Goal: Information Seeking & Learning: Check status

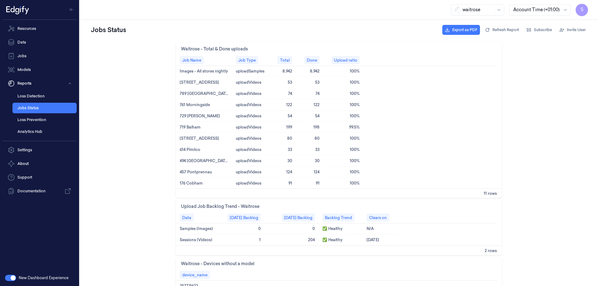
click at [7, 277] on button "button" at bounding box center [10, 278] width 11 height 6
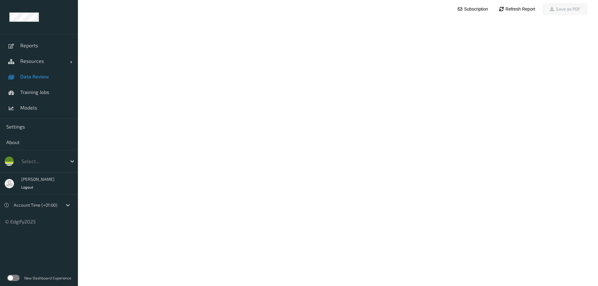
click at [36, 78] on span "Data Review" at bounding box center [45, 77] width 51 height 6
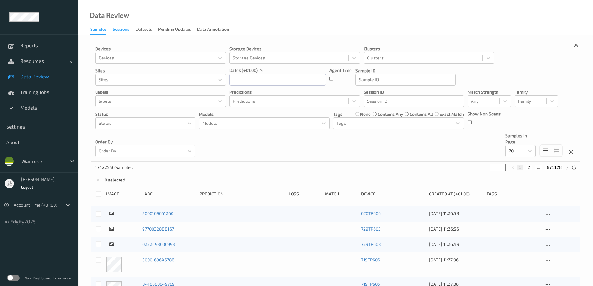
click at [124, 30] on div "Sessions" at bounding box center [121, 30] width 17 height 8
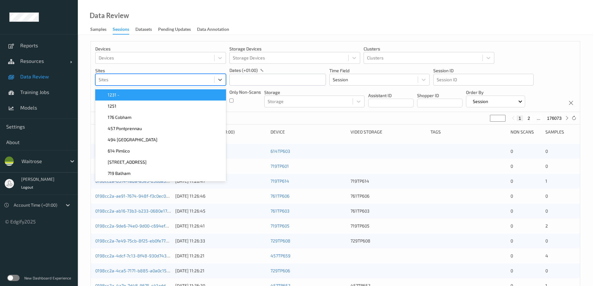
click at [121, 78] on div at bounding box center [155, 79] width 112 height 7
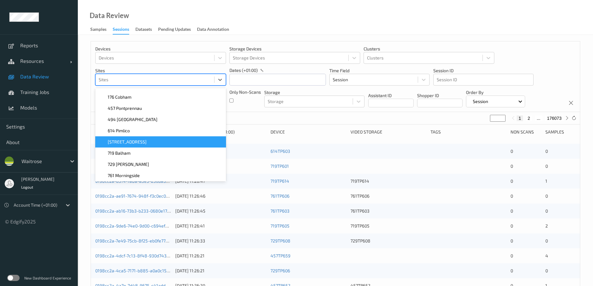
scroll to position [44, 0]
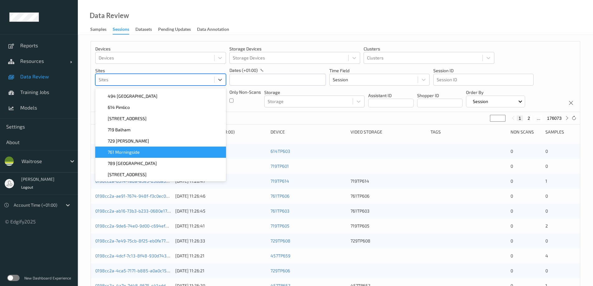
click at [127, 153] on span "761 Morningside" at bounding box center [124, 152] width 32 height 6
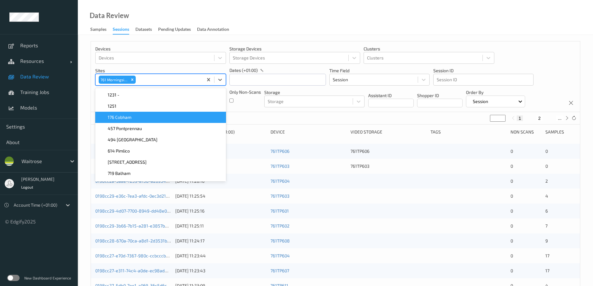
drag, startPoint x: 273, startPoint y: 21, endPoint x: 273, endPoint y: 17, distance: 4.1
click at [273, 21] on div "Data Review Samples Sessions Datasets Pending Updates Data Annotation" at bounding box center [336, 17] width 516 height 35
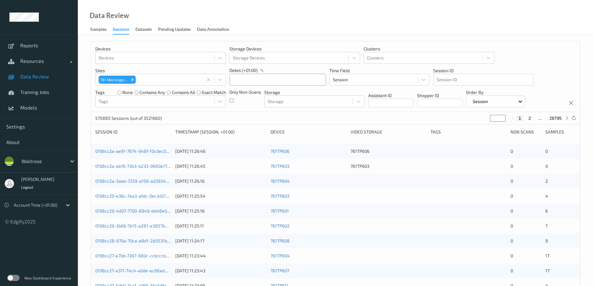
click at [257, 79] on input "text" at bounding box center [278, 80] width 97 height 12
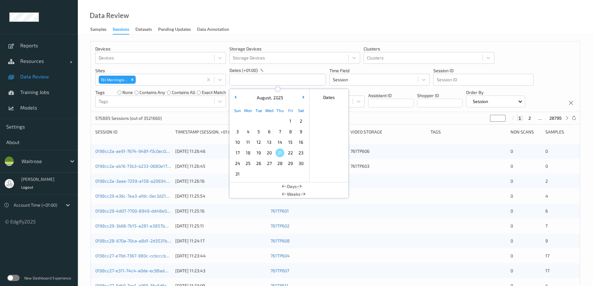
click at [269, 151] on span "20" at bounding box center [269, 153] width 9 height 9
click at [267, 153] on span "20" at bounding box center [269, 153] width 9 height 9
click at [259, 14] on div "Data Review Samples Sessions Datasets Pending Updates Data Annotation" at bounding box center [336, 17] width 516 height 35
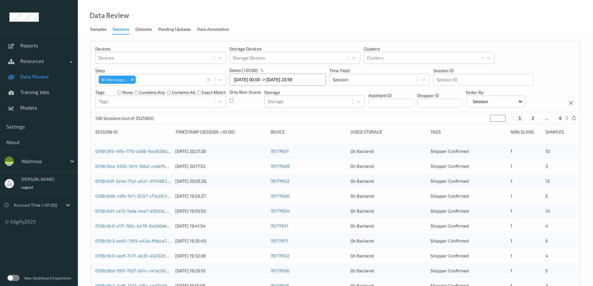
click at [241, 80] on input "[DATE] 00:00 -> [DATE] 23:59" at bounding box center [278, 80] width 97 height 12
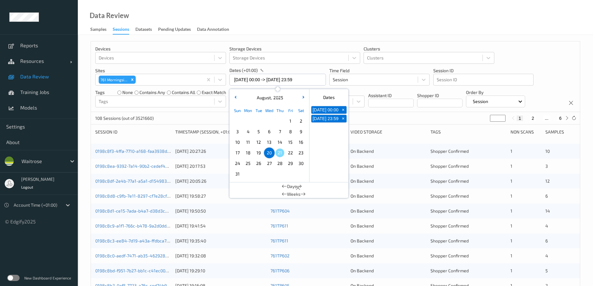
click at [257, 152] on span "19" at bounding box center [258, 153] width 9 height 9
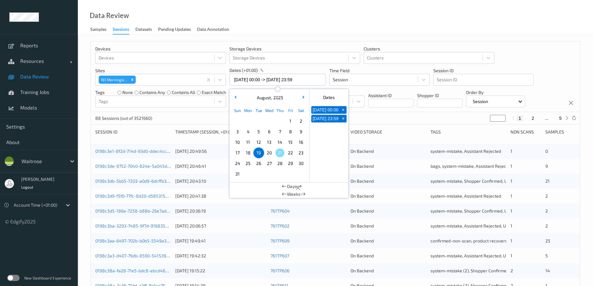
click at [250, 152] on span "18" at bounding box center [248, 153] width 9 height 9
click at [237, 152] on span "17" at bounding box center [237, 153] width 9 height 9
click at [302, 142] on span "16" at bounding box center [301, 142] width 9 height 9
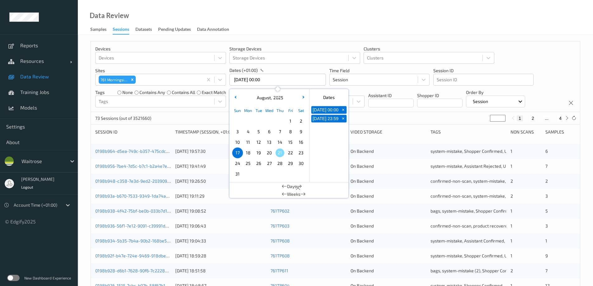
click at [302, 142] on span "16" at bounding box center [301, 142] width 9 height 9
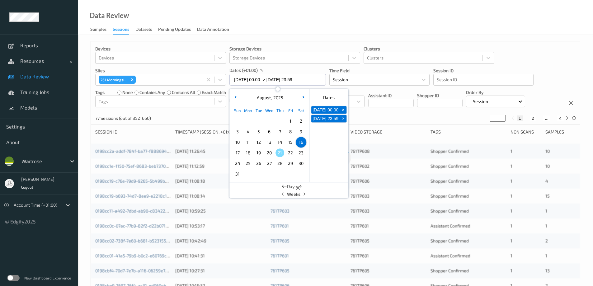
click at [293, 141] on span "15" at bounding box center [290, 142] width 9 height 9
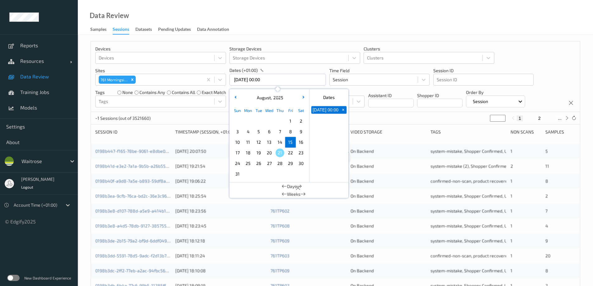
click at [293, 141] on span "15" at bounding box center [290, 142] width 9 height 9
click at [133, 79] on icon "Remove 761\9Morningside" at bounding box center [132, 80] width 4 height 4
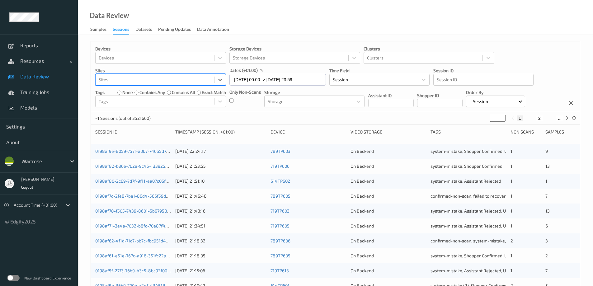
click at [133, 78] on div at bounding box center [155, 79] width 112 height 7
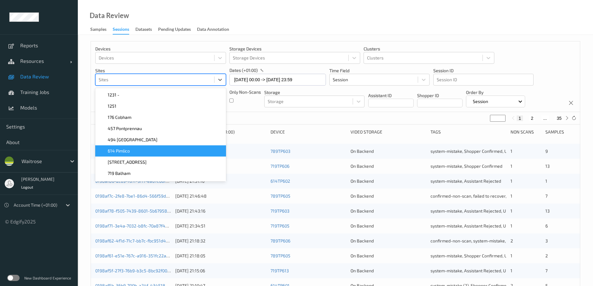
click at [127, 154] on span "614 Pimlico" at bounding box center [119, 151] width 22 height 6
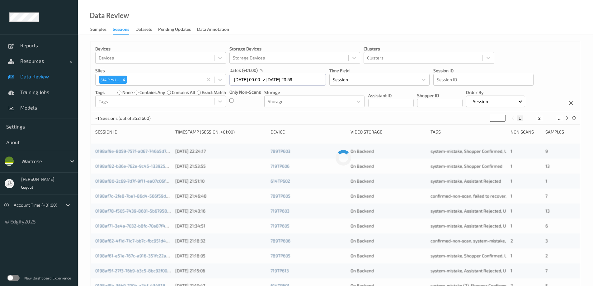
click at [285, 26] on div "Data Review Samples Sessions Datasets Pending Updates Data Annotation" at bounding box center [336, 17] width 516 height 35
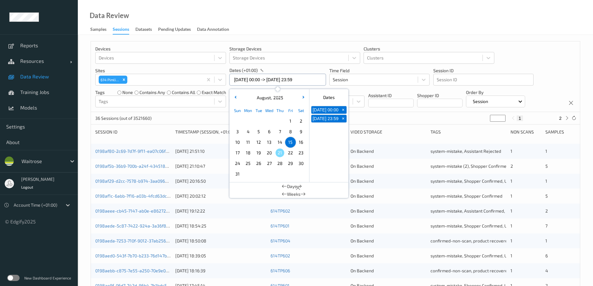
click at [248, 81] on input "[DATE] 00:00 -> [DATE] 23:59" at bounding box center [278, 80] width 97 height 12
click at [302, 142] on span "16" at bounding box center [301, 142] width 9 height 9
click at [240, 151] on span "17" at bounding box center [237, 153] width 9 height 9
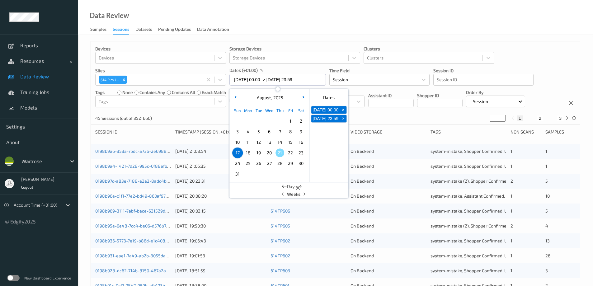
click at [249, 152] on span "18" at bounding box center [248, 153] width 9 height 9
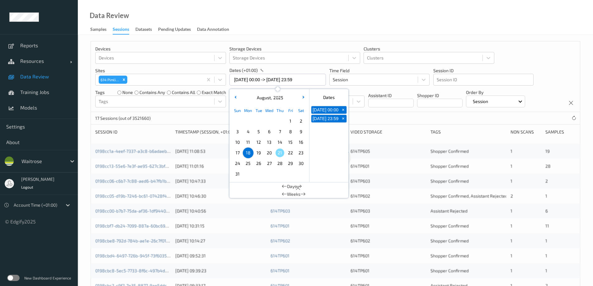
click at [259, 153] on span "19" at bounding box center [258, 153] width 9 height 9
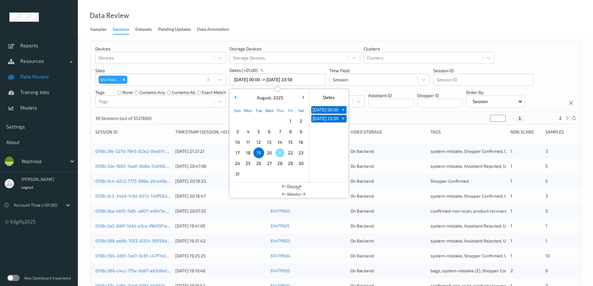
click at [266, 153] on span "20" at bounding box center [269, 153] width 9 height 9
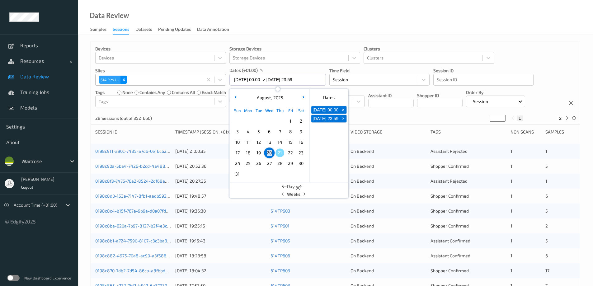
click at [125, 78] on icon "Remove 614 Pimlico" at bounding box center [124, 80] width 4 height 4
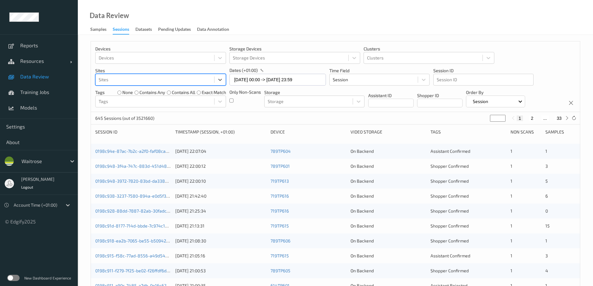
click at [127, 78] on div at bounding box center [155, 79] width 112 height 7
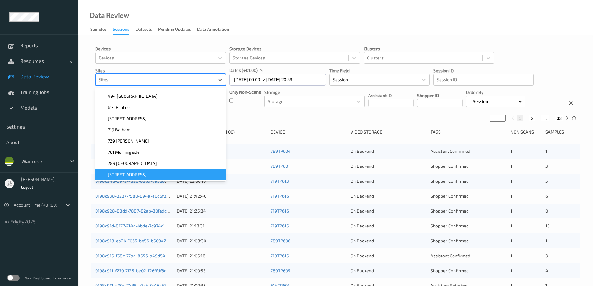
click at [148, 177] on div "[STREET_ADDRESS]" at bounding box center [160, 175] width 123 height 6
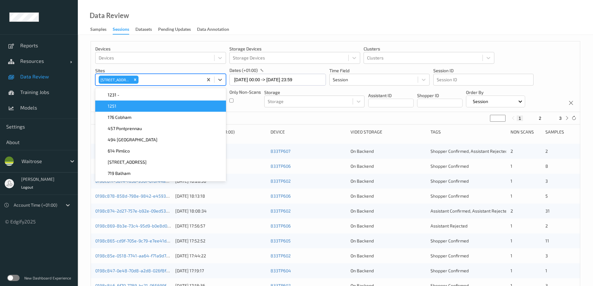
click at [277, 22] on div "Data Review Samples Sessions Datasets Pending Updates Data Annotation" at bounding box center [336, 17] width 516 height 35
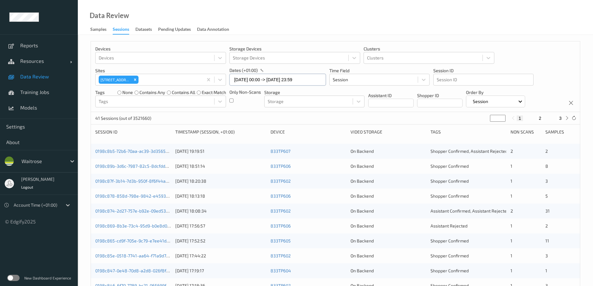
click at [246, 81] on input "[DATE] 00:00 -> [DATE] 23:59" at bounding box center [278, 80] width 97 height 12
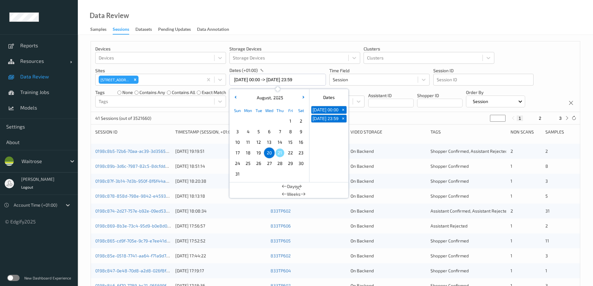
click at [258, 152] on span "19" at bounding box center [258, 153] width 9 height 9
click at [250, 153] on span "18" at bounding box center [248, 153] width 9 height 9
click at [238, 154] on span "17" at bounding box center [237, 153] width 9 height 9
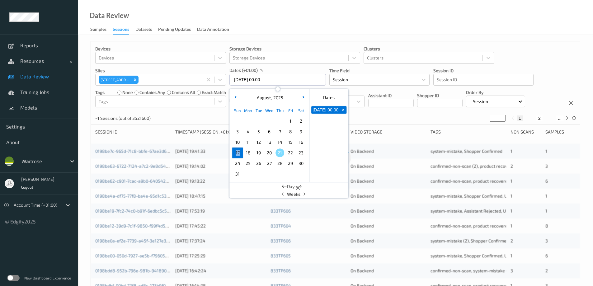
click at [238, 154] on span "17" at bounding box center [237, 153] width 9 height 9
click at [302, 142] on span "16" at bounding box center [301, 142] width 9 height 9
click at [291, 141] on span "15" at bounding box center [290, 142] width 9 height 9
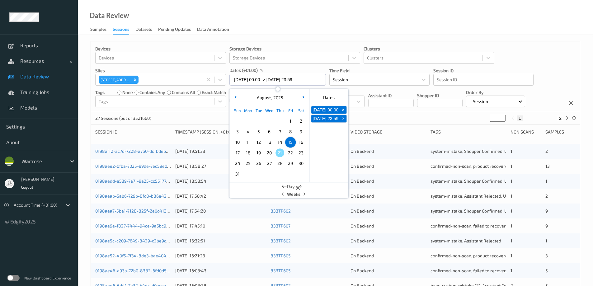
click at [278, 141] on span "14" at bounding box center [280, 142] width 9 height 9
click at [272, 140] on span "13" at bounding box center [269, 142] width 9 height 9
click at [257, 140] on span "12" at bounding box center [258, 142] width 9 height 9
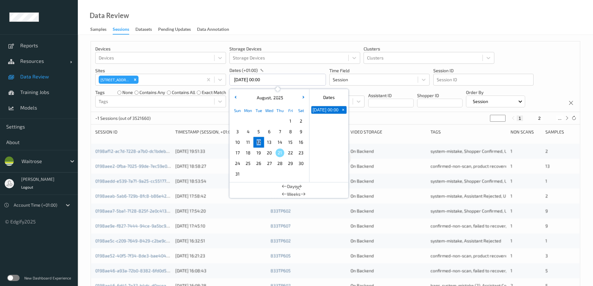
click at [257, 140] on span "12" at bounding box center [258, 142] width 9 height 9
click at [247, 140] on span "11" at bounding box center [248, 142] width 9 height 9
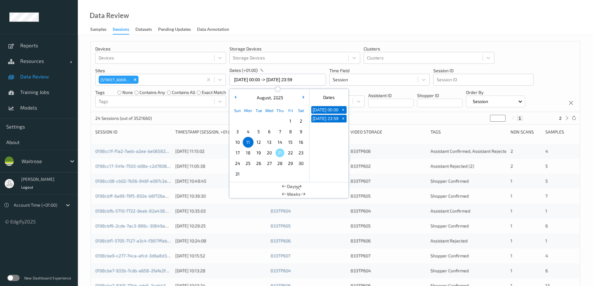
click at [239, 141] on span "10" at bounding box center [237, 142] width 9 height 9
click at [270, 21] on div "Data Review Samples Sessions Datasets Pending Updates Data Annotation" at bounding box center [336, 17] width 516 height 35
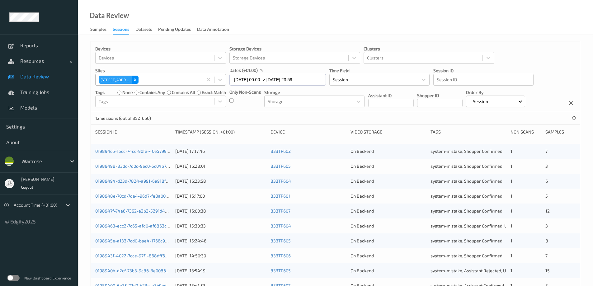
click at [134, 79] on icon "Remove 833 Trinity Square" at bounding box center [135, 80] width 4 height 4
click at [134, 79] on div at bounding box center [155, 79] width 112 height 7
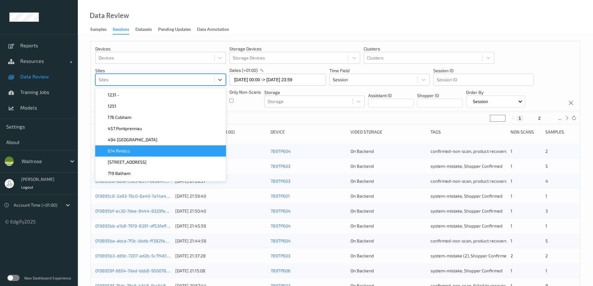
click at [149, 153] on div "614 Pimlico" at bounding box center [160, 151] width 123 height 6
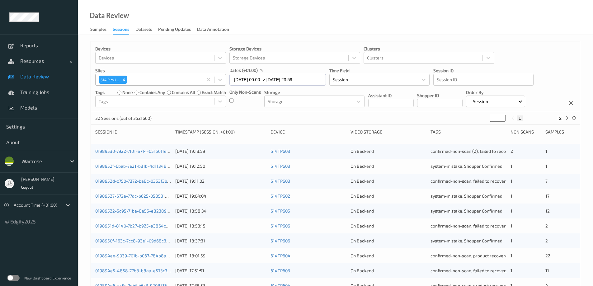
click at [296, 23] on div "Data Review Samples Sessions Datasets Pending Updates Data Annotation" at bounding box center [336, 17] width 516 height 35
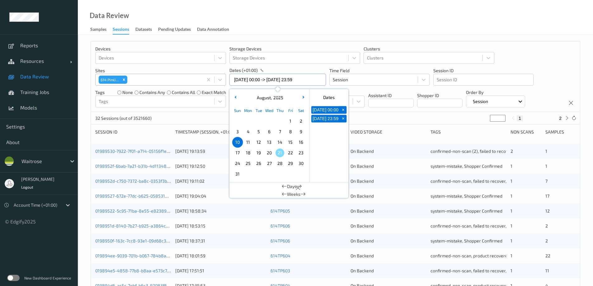
click at [256, 79] on input "[DATE] 00:00 -> [DATE] 23:59" at bounding box center [278, 80] width 97 height 12
click at [270, 155] on span "20" at bounding box center [269, 153] width 9 height 9
type input "[DATE] 00:00 -> [DATE] 23:59"
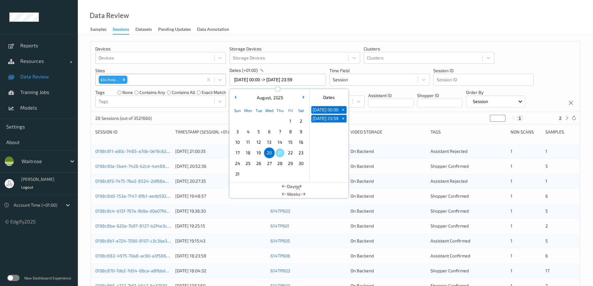
click at [264, 17] on div "Data Review Samples Sessions Datasets Pending Updates Data Annotation" at bounding box center [336, 17] width 516 height 35
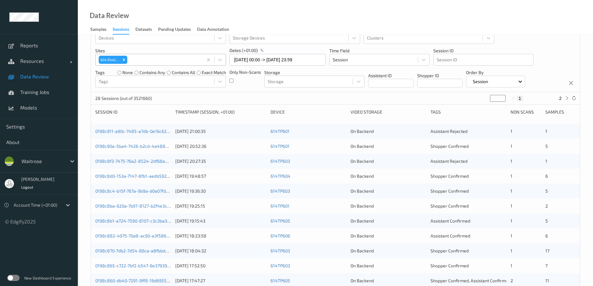
scroll to position [0, 0]
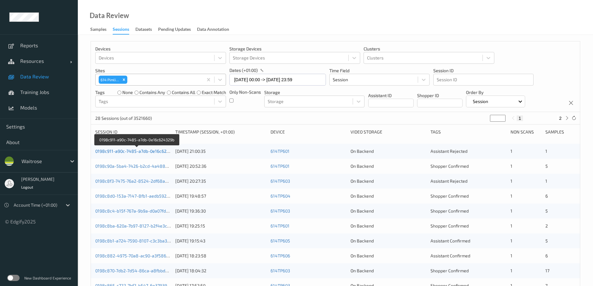
click at [101, 150] on link "0198c911-a90c-7485-a7db-0e16c624329b" at bounding box center [137, 151] width 84 height 5
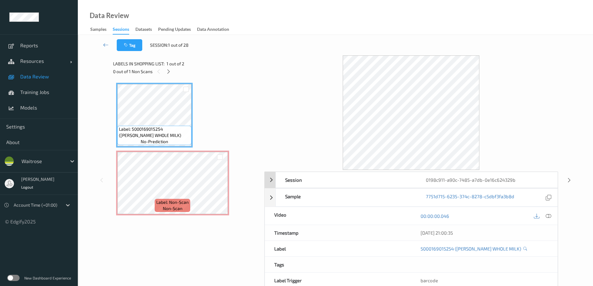
click at [443, 178] on div "0198c911-a90c-7485-a7db-0e16c624329b" at bounding box center [487, 180] width 141 height 16
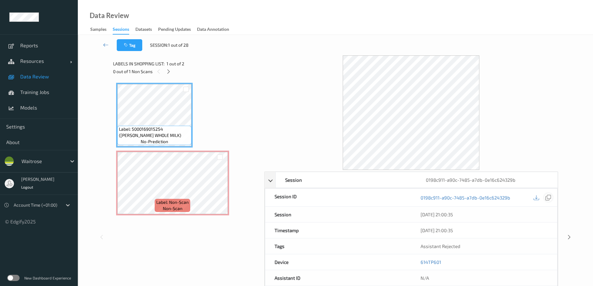
click at [547, 198] on icon at bounding box center [549, 198] width 6 height 6
drag, startPoint x: 452, startPoint y: 260, endPoint x: 414, endPoint y: 262, distance: 37.7
click at [415, 262] on div "614TP601" at bounding box center [484, 262] width 146 height 16
copy link "614TP601"
click at [429, 233] on div "[DATE] 21:00:35" at bounding box center [484, 230] width 127 height 6
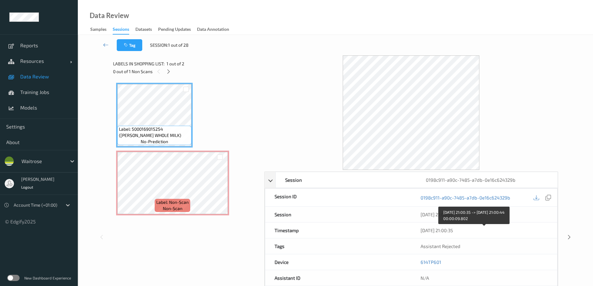
click at [461, 231] on div "[DATE] 21:00:35" at bounding box center [484, 230] width 127 height 6
click at [475, 231] on div "[DATE] 21:00:35" at bounding box center [484, 230] width 127 height 6
click at [440, 229] on div "[DATE] 21:00:35" at bounding box center [484, 230] width 127 height 6
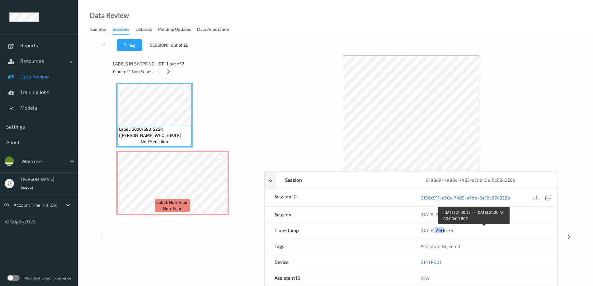
click at [440, 229] on div "[DATE] 21:00:35" at bounding box center [484, 230] width 127 height 6
copy div "[DATE] 21:00:35"
click at [104, 43] on icon at bounding box center [106, 45] width 6 height 6
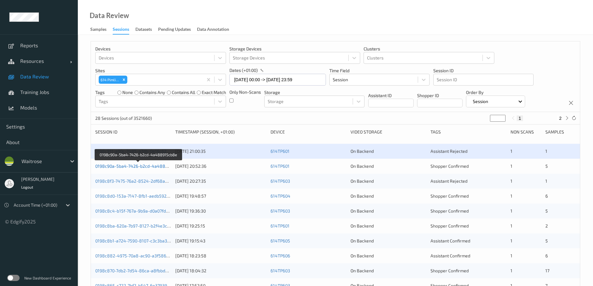
click at [144, 166] on link "0198c90a-5ba4-7426-b2cd-4a488915cb8e" at bounding box center [138, 166] width 87 height 5
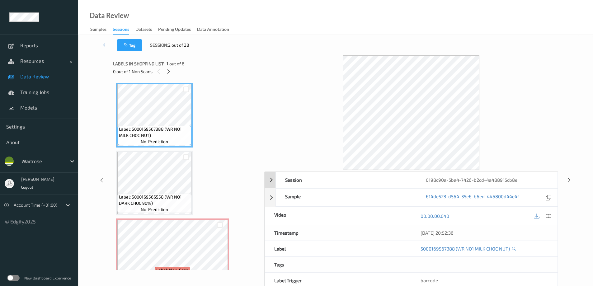
click at [486, 180] on div "0198c90a-5ba4-7426-b2cd-4a488915cb8e" at bounding box center [487, 180] width 141 height 16
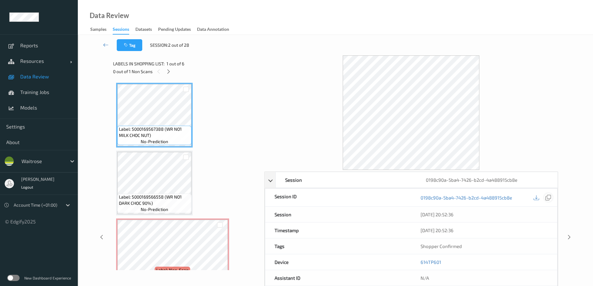
click at [551, 198] on icon at bounding box center [549, 198] width 6 height 6
click at [434, 229] on div "[DATE] 20:52:36" at bounding box center [484, 230] width 127 height 6
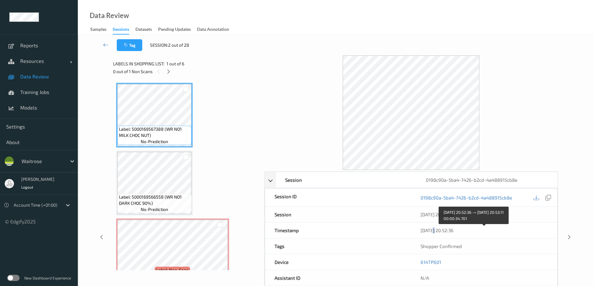
click at [434, 229] on div "[DATE] 20:52:36" at bounding box center [484, 230] width 127 height 6
click at [568, 236] on icon at bounding box center [569, 238] width 5 height 6
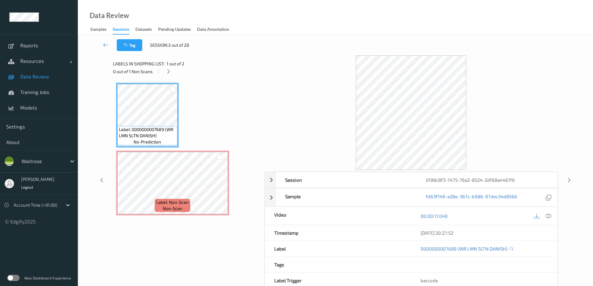
click at [104, 43] on icon at bounding box center [106, 45] width 6 height 6
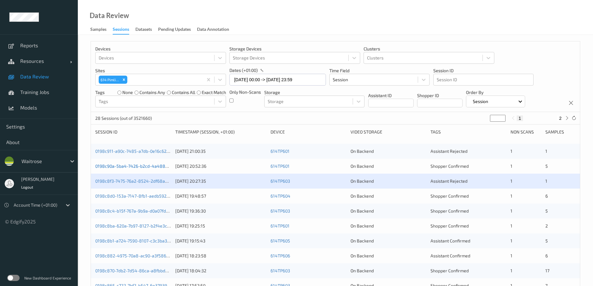
click at [145, 165] on link "0198c90a-5ba4-7426-b2cd-4a488915cb8e" at bounding box center [138, 166] width 87 height 5
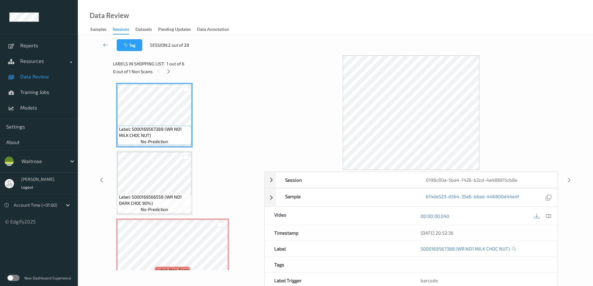
scroll to position [31, 0]
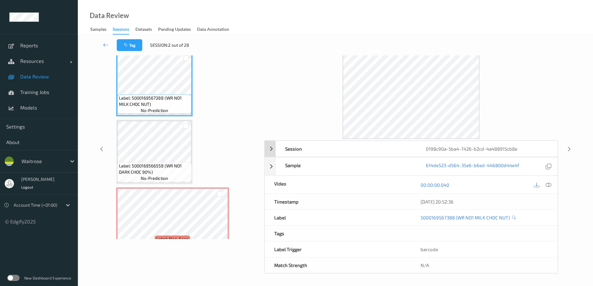
click at [458, 147] on div "0198c90a-5ba4-7426-b2cd-4a488915cb8e" at bounding box center [487, 149] width 141 height 16
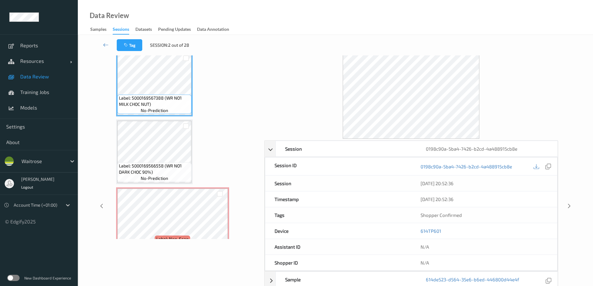
drag, startPoint x: 455, startPoint y: 199, endPoint x: 411, endPoint y: 179, distance: 48.5
drag, startPoint x: 411, startPoint y: 179, endPoint x: 378, endPoint y: 202, distance: 40.6
click at [378, 202] on div "Timestamp" at bounding box center [338, 200] width 146 height 16
drag, startPoint x: 435, startPoint y: 200, endPoint x: 443, endPoint y: 184, distance: 17.4
drag, startPoint x: 443, startPoint y: 184, endPoint x: 441, endPoint y: 168, distance: 16.3
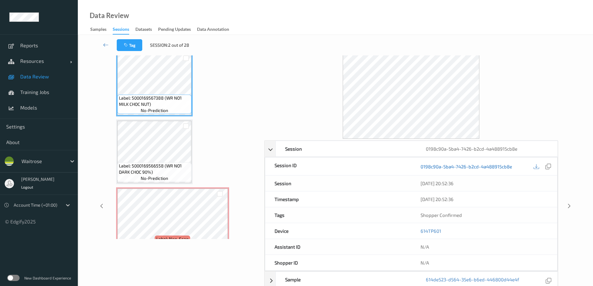
click at [441, 168] on link "0198c90a-5ba4-7426-b2cd-4a488915cb8e" at bounding box center [467, 167] width 92 height 6
drag, startPoint x: 446, startPoint y: 182, endPoint x: 445, endPoint y: 173, distance: 9.5
drag, startPoint x: 445, startPoint y: 173, endPoint x: 445, endPoint y: 181, distance: 7.8
click at [107, 45] on icon at bounding box center [106, 45] width 6 height 6
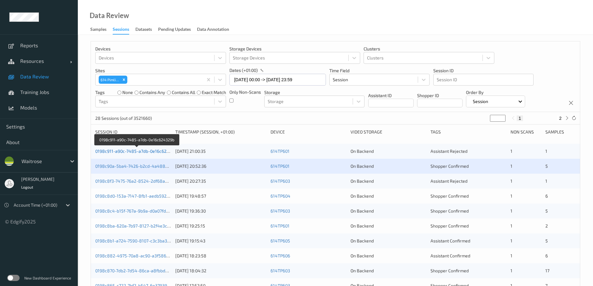
click at [154, 149] on link "0198c911-a90c-7485-a7db-0e16c624329b" at bounding box center [137, 151] width 84 height 5
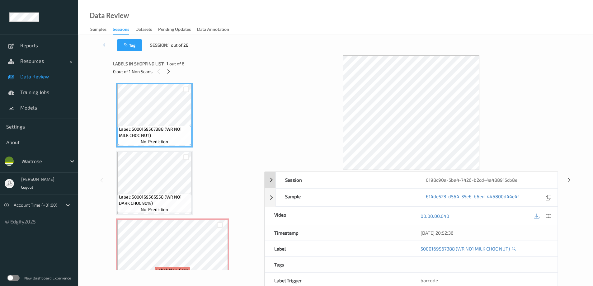
click at [455, 181] on div "0198c90a-5ba4-7426-b2cd-4a488915cb8e" at bounding box center [487, 180] width 141 height 16
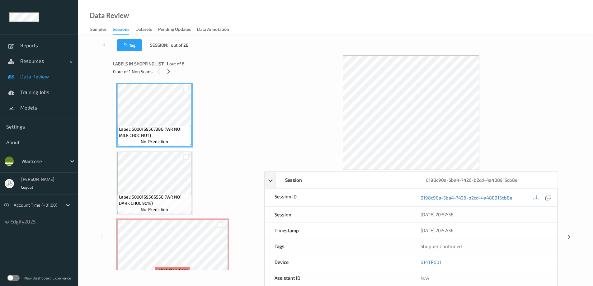
drag, startPoint x: 466, startPoint y: 230, endPoint x: 465, endPoint y: 220, distance: 10.3
drag, startPoint x: 465, startPoint y: 220, endPoint x: 462, endPoint y: 230, distance: 10.7
click at [462, 230] on div "[DATE] 20:52:36" at bounding box center [484, 230] width 127 height 6
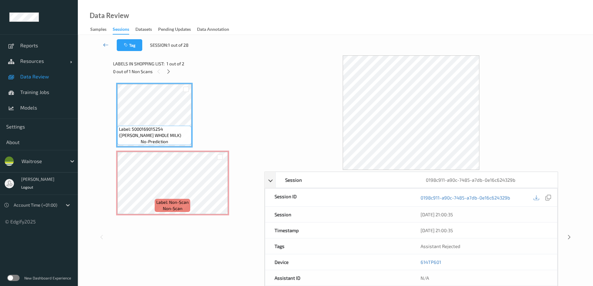
click at [107, 45] on icon at bounding box center [106, 45] width 6 height 6
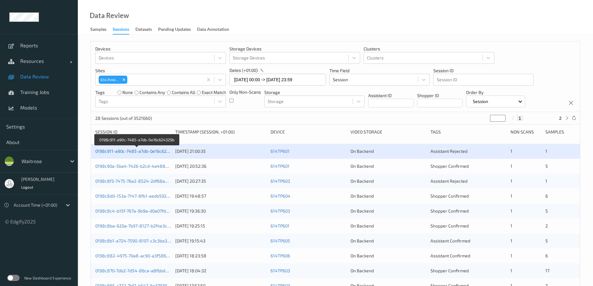
click at [151, 150] on link "0198c911-a90c-7485-a7db-0e16c624329b" at bounding box center [137, 151] width 84 height 5
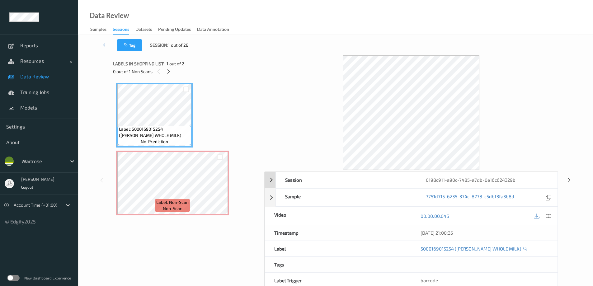
click at [448, 180] on div "0198c911-a90c-7485-a7db-0e16c624329b" at bounding box center [487, 180] width 141 height 16
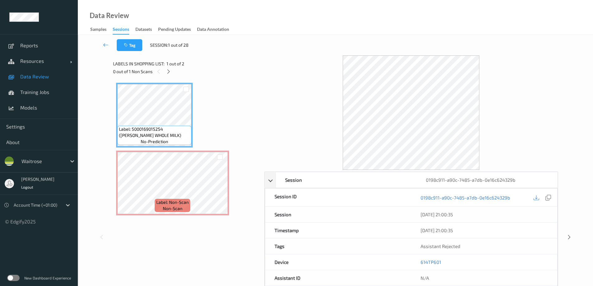
drag, startPoint x: 455, startPoint y: 229, endPoint x: 455, endPoint y: 222, distance: 6.5
drag, startPoint x: 455, startPoint y: 222, endPoint x: 454, endPoint y: 227, distance: 5.0
drag, startPoint x: 454, startPoint y: 227, endPoint x: 447, endPoint y: 233, distance: 10.0
click at [447, 233] on div "[DATE] 21:00:35" at bounding box center [484, 230] width 127 height 6
drag, startPoint x: 452, startPoint y: 228, endPoint x: 452, endPoint y: 224, distance: 3.4
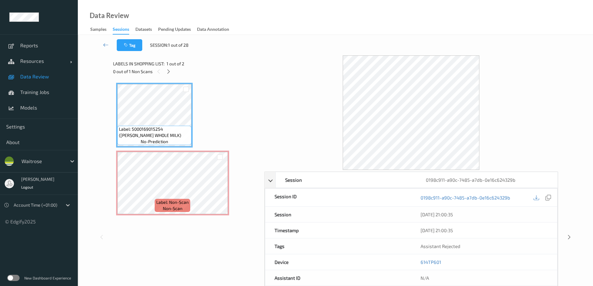
drag, startPoint x: 452, startPoint y: 224, endPoint x: 443, endPoint y: 232, distance: 12.2
click at [443, 232] on div "[DATE] 21:00:35" at bounding box center [484, 230] width 127 height 6
drag, startPoint x: 444, startPoint y: 229, endPoint x: 440, endPoint y: 215, distance: 14.8
click at [107, 45] on icon at bounding box center [106, 45] width 6 height 6
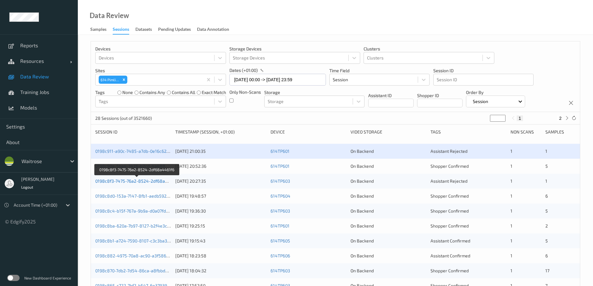
click at [153, 180] on link "0198c8f3-7475-76a2-8524-2df68a4461f6" at bounding box center [137, 180] width 84 height 5
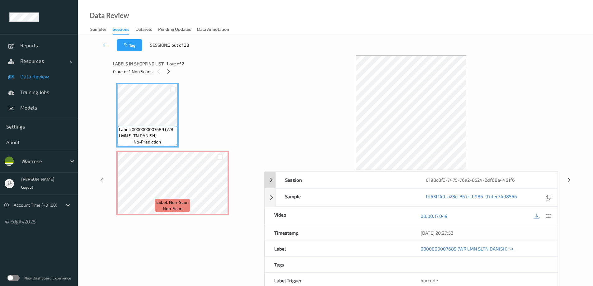
click at [459, 178] on div "0198c8f3-7475-76a2-8524-2df68a4461f6" at bounding box center [487, 180] width 141 height 16
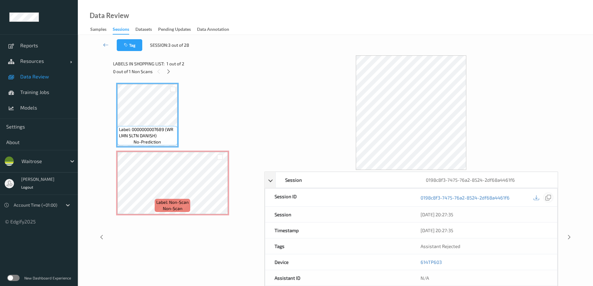
click at [551, 197] on icon at bounding box center [549, 198] width 6 height 6
drag, startPoint x: 440, startPoint y: 231, endPoint x: 439, endPoint y: 220, distance: 11.3
drag, startPoint x: 439, startPoint y: 220, endPoint x: 436, endPoint y: 230, distance: 10.7
click at [436, 230] on div "[DATE] 20:27:35" at bounding box center [484, 230] width 127 height 6
drag, startPoint x: 436, startPoint y: 230, endPoint x: 416, endPoint y: 230, distance: 19.9
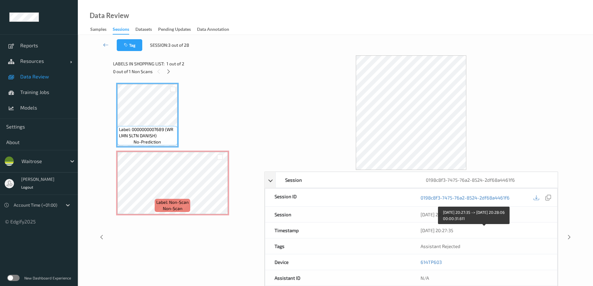
click at [416, 230] on div "[DATE] 20:27:35" at bounding box center [484, 231] width 146 height 16
drag, startPoint x: 444, startPoint y: 228, endPoint x: 442, endPoint y: 218, distance: 9.8
drag, startPoint x: 434, startPoint y: 229, endPoint x: 426, endPoint y: 231, distance: 8.7
click at [426, 231] on div "[DATE] 20:27:35" at bounding box center [484, 230] width 127 height 6
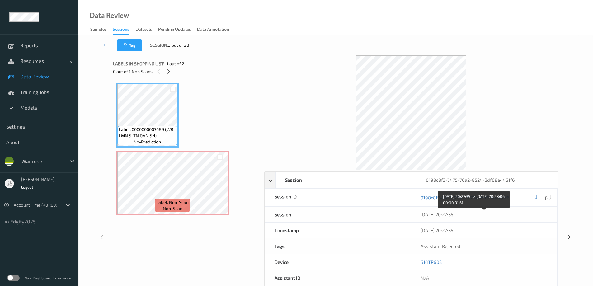
drag, startPoint x: 461, startPoint y: 229, endPoint x: 449, endPoint y: 216, distance: 17.9
click at [103, 44] on icon at bounding box center [106, 45] width 6 height 6
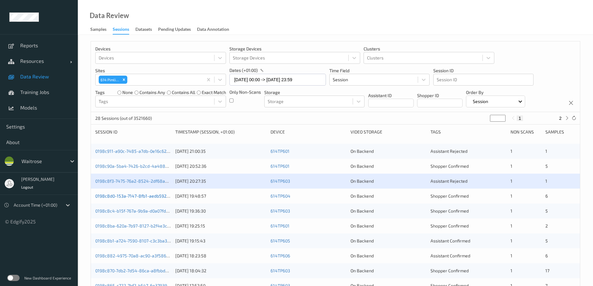
click at [136, 194] on link "0198c8d0-153a-7147-8fb1-aedb59223364" at bounding box center [137, 195] width 84 height 5
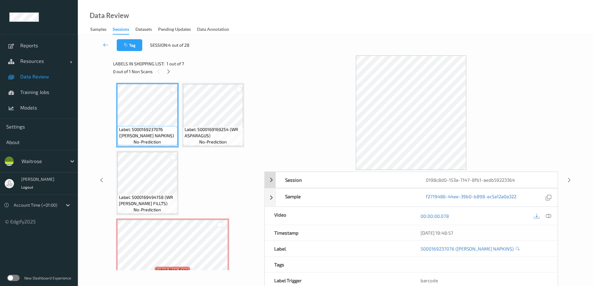
click at [439, 183] on div "0198c8d0-153a-7147-8fb1-aedb59223364" at bounding box center [487, 180] width 141 height 16
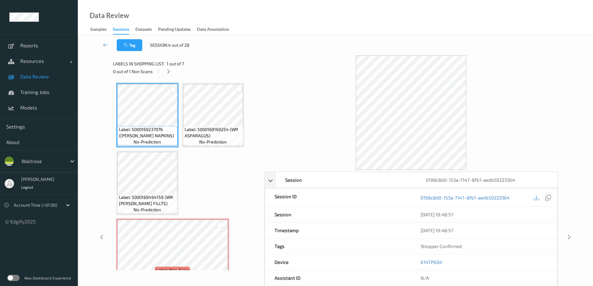
click at [548, 197] on icon at bounding box center [549, 198] width 6 height 6
drag, startPoint x: 458, startPoint y: 229, endPoint x: 447, endPoint y: 217, distance: 15.4
drag, startPoint x: 459, startPoint y: 229, endPoint x: 452, endPoint y: 212, distance: 18.4
click at [106, 44] on icon at bounding box center [106, 45] width 6 height 6
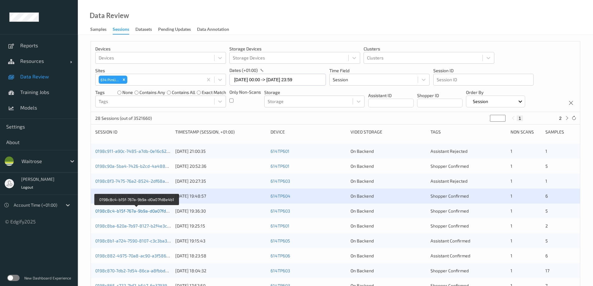
click at [140, 210] on link "0198c8c4-b15f-767a-9b9a-d0a07fd8e4b1" at bounding box center [136, 210] width 83 height 5
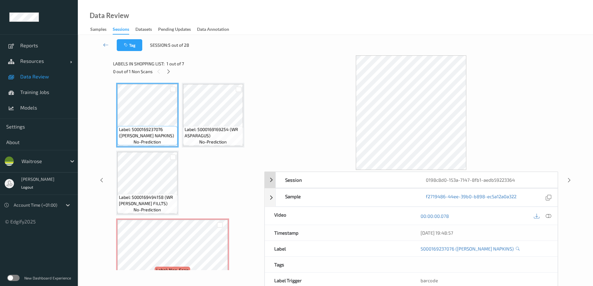
click at [435, 179] on div "0198c8d0-153a-7147-8fb1-aedb59223364" at bounding box center [487, 180] width 141 height 16
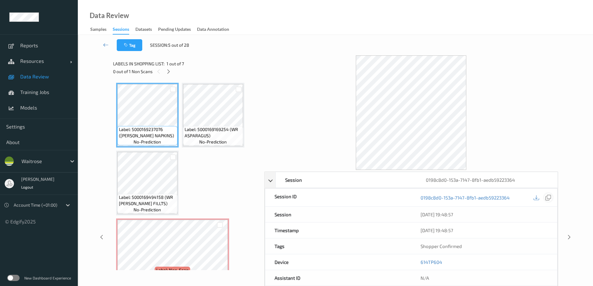
click at [550, 198] on icon at bounding box center [549, 198] width 6 height 6
click at [549, 197] on icon at bounding box center [549, 198] width 6 height 6
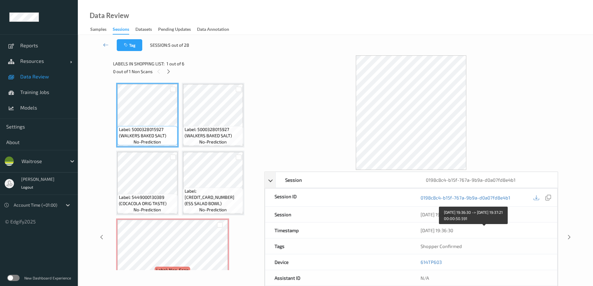
drag, startPoint x: 450, startPoint y: 230, endPoint x: 445, endPoint y: 217, distance: 14.1
click at [103, 43] on icon at bounding box center [106, 45] width 6 height 6
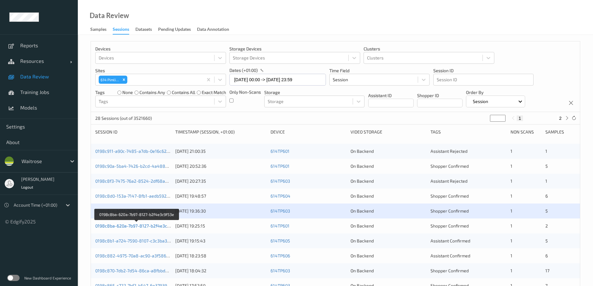
click at [144, 224] on link "0198c8ba-620a-7b97-8127-b2f4e3c9f53e" at bounding box center [136, 225] width 83 height 5
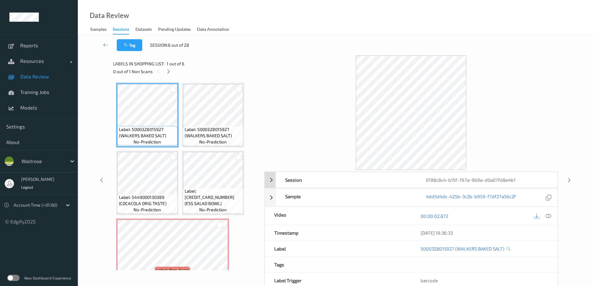
click at [469, 180] on div "0198c8c4-b15f-767a-9b9a-d0a07fd8e4b1" at bounding box center [487, 180] width 141 height 16
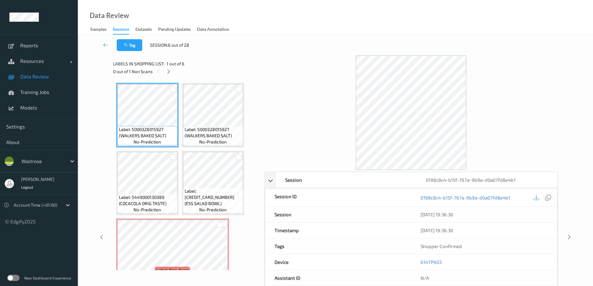
click at [548, 197] on icon at bounding box center [549, 198] width 6 height 6
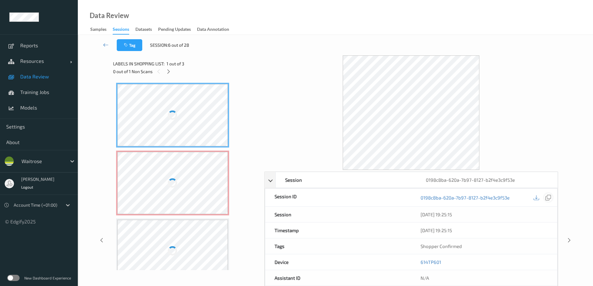
click at [546, 196] on icon at bounding box center [549, 198] width 6 height 6
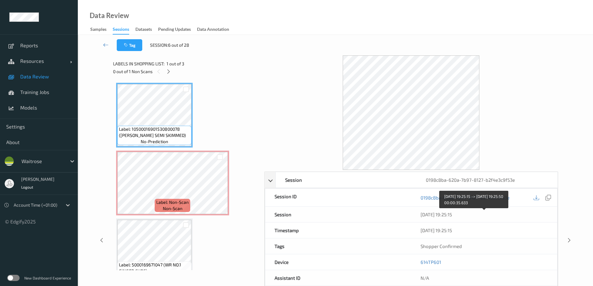
drag, startPoint x: 447, startPoint y: 231, endPoint x: 441, endPoint y: 212, distance: 20.0
click at [104, 44] on icon at bounding box center [106, 45] width 6 height 6
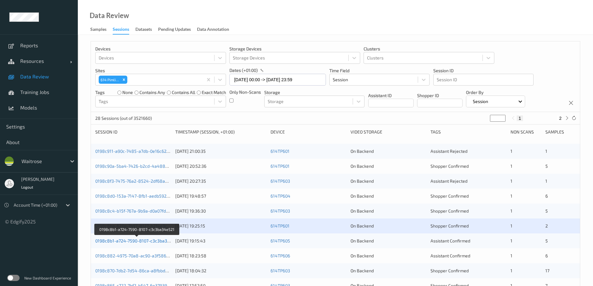
click at [145, 241] on link "0198c8b1-a724-7590-8107-c3c3ba34e521" at bounding box center [137, 240] width 84 height 5
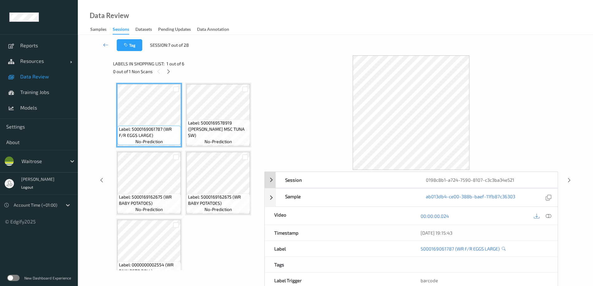
click at [508, 182] on div "0198c8b1-a724-7590-8107-c3c3ba34e521" at bounding box center [487, 180] width 141 height 16
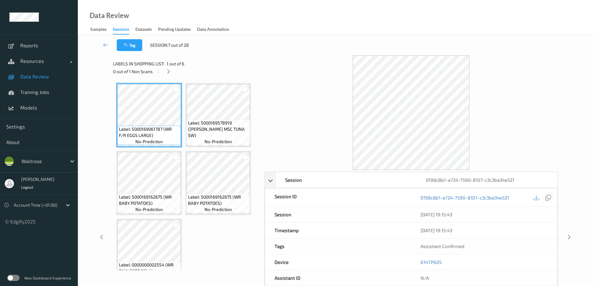
click at [548, 197] on icon at bounding box center [549, 198] width 6 height 6
click at [447, 232] on div "[DATE] 19:15:43" at bounding box center [484, 230] width 127 height 6
drag, startPoint x: 434, startPoint y: 231, endPoint x: 430, endPoint y: 229, distance: 4.2
click at [430, 229] on div "[DATE] 19:15:43" at bounding box center [484, 230] width 127 height 6
drag, startPoint x: 461, startPoint y: 228, endPoint x: 449, endPoint y: 211, distance: 21.0
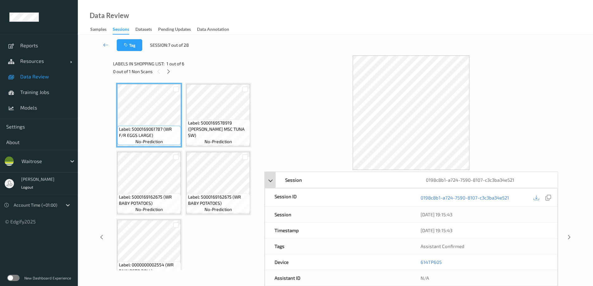
click at [456, 176] on div "0198c8b1-a724-7590-8107-c3c3ba34e521" at bounding box center [487, 180] width 141 height 16
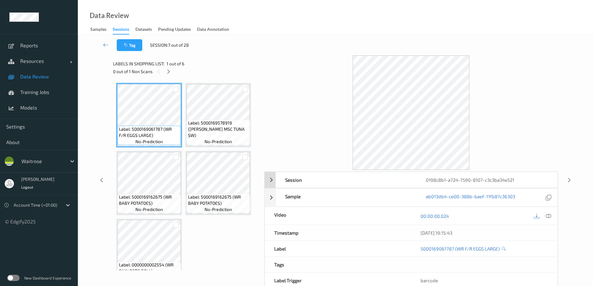
click at [450, 178] on div "0198c8b1-a724-7590-8107-c3c3ba34e521" at bounding box center [487, 180] width 141 height 16
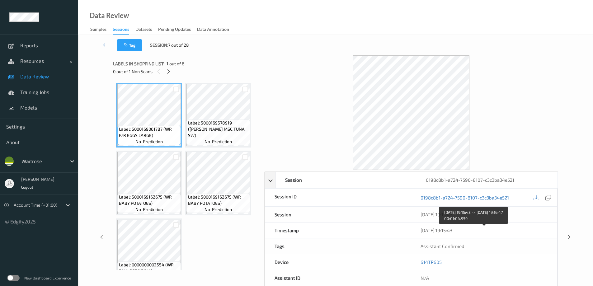
drag, startPoint x: 444, startPoint y: 232, endPoint x: 442, endPoint y: 215, distance: 17.2
drag, startPoint x: 459, startPoint y: 232, endPoint x: 450, endPoint y: 216, distance: 18.8
click at [107, 43] on icon at bounding box center [106, 45] width 6 height 6
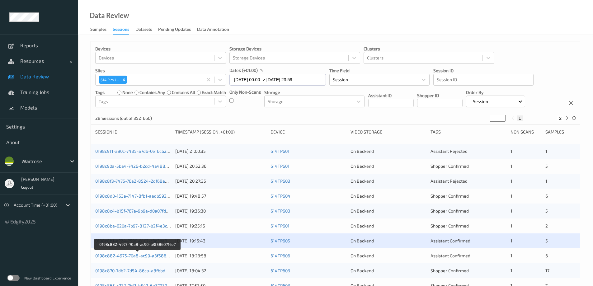
click at [121, 254] on link "0198c882-4975-70a8-ac90-a3f5860716e7" at bounding box center [137, 255] width 85 height 5
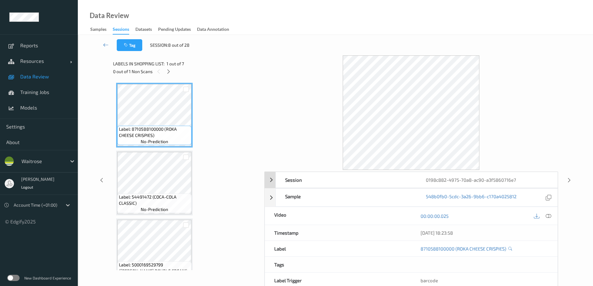
click at [445, 180] on div "0198c882-4975-70a8-ac90-a3f5860716e7" at bounding box center [487, 180] width 141 height 16
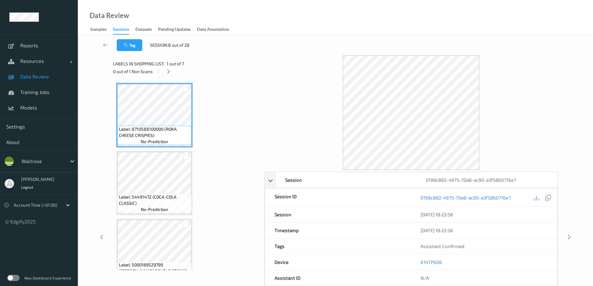
click at [548, 196] on icon at bounding box center [549, 198] width 6 height 6
drag, startPoint x: 459, startPoint y: 216, endPoint x: 446, endPoint y: 201, distance: 19.7
click at [442, 216] on div "[DATE] 18:23:58" at bounding box center [484, 215] width 127 height 6
click at [440, 235] on div "[DATE] 18:23:58" at bounding box center [484, 231] width 146 height 16
click at [440, 230] on div "[DATE] 18:23:58" at bounding box center [484, 230] width 127 height 6
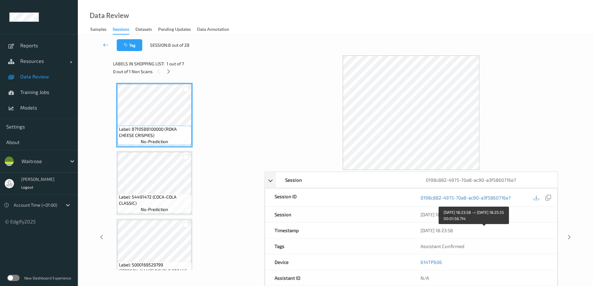
drag, startPoint x: 439, startPoint y: 232, endPoint x: 422, endPoint y: 229, distance: 17.1
click at [422, 229] on div "[DATE] 18:23:58" at bounding box center [484, 230] width 127 height 6
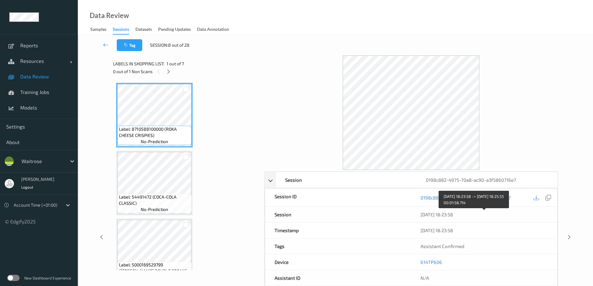
drag, startPoint x: 461, startPoint y: 231, endPoint x: 453, endPoint y: 214, distance: 18.3
